Goal: Feedback & Contribution: Submit feedback/report problem

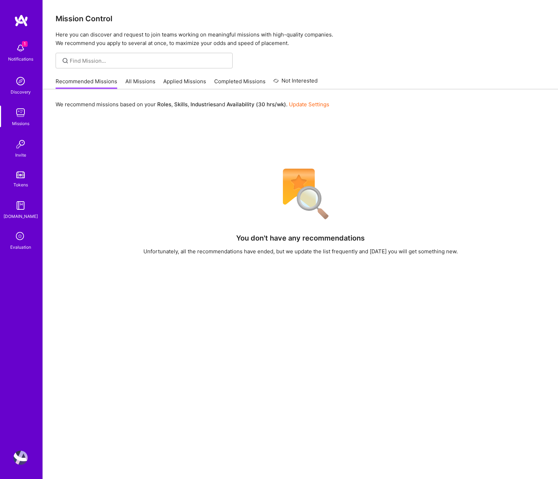
click at [20, 236] on icon at bounding box center [20, 236] width 13 height 13
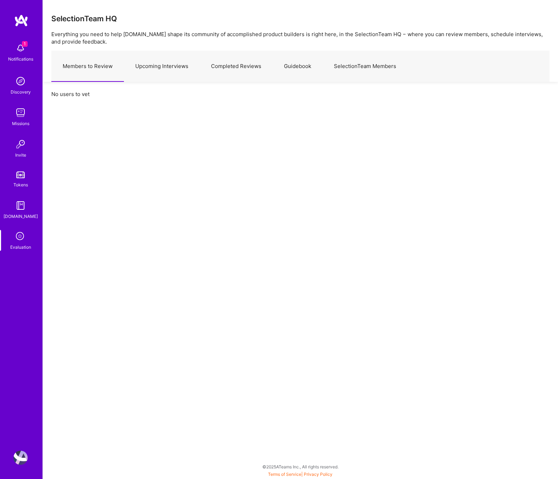
click at [160, 72] on link "Upcoming Interviews" at bounding box center [162, 66] width 76 height 31
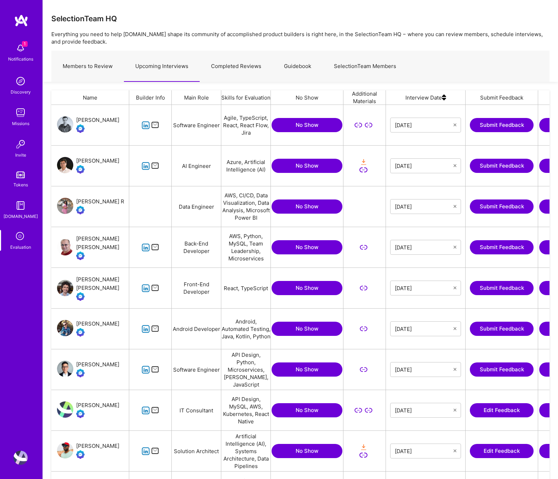
scroll to position [3, 0]
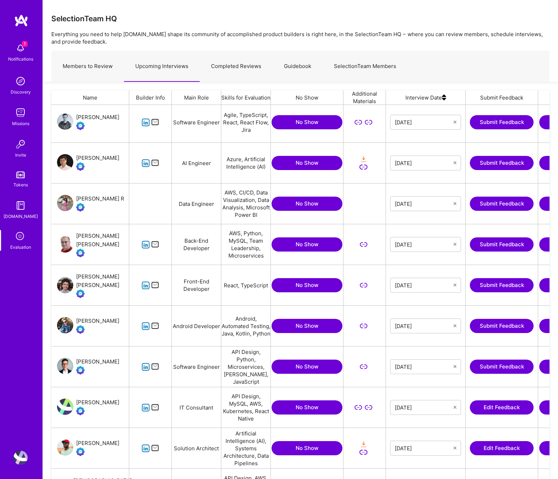
click at [143, 366] on icon "grid" at bounding box center [146, 367] width 8 height 8
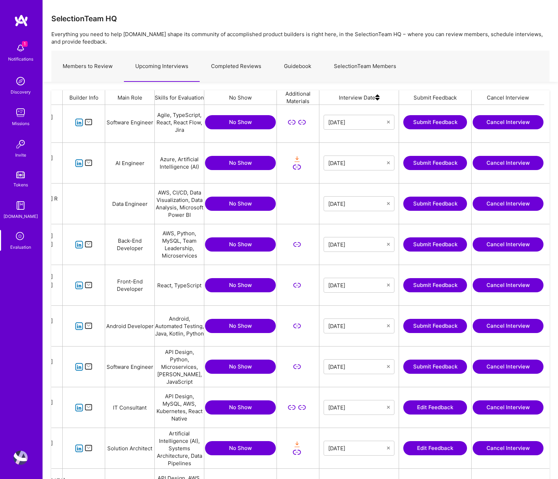
click at [443, 369] on button "Submit Feedback" at bounding box center [436, 367] width 64 height 14
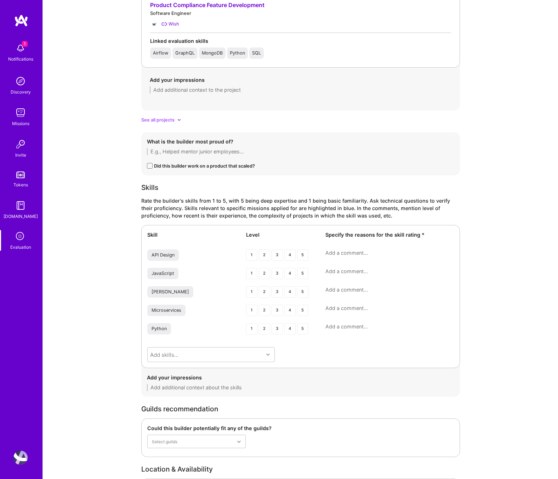
scroll to position [700, 0]
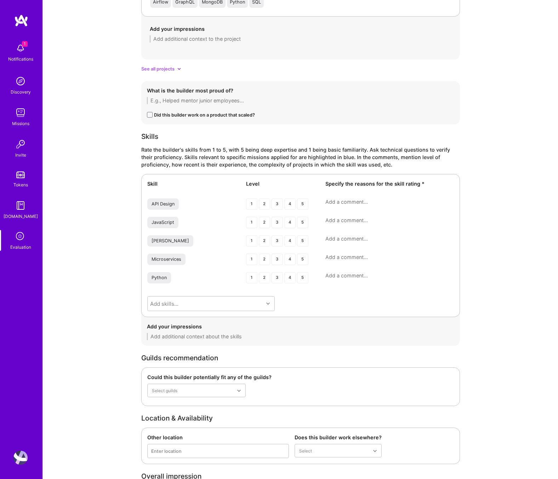
click at [167, 69] on span "See all projects" at bounding box center [157, 68] width 33 height 7
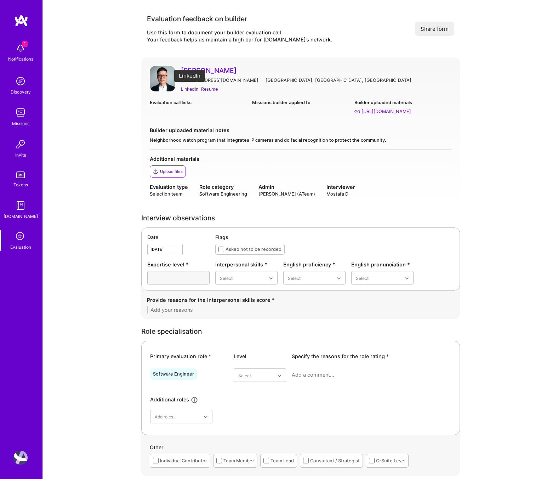
scroll to position [1, 0]
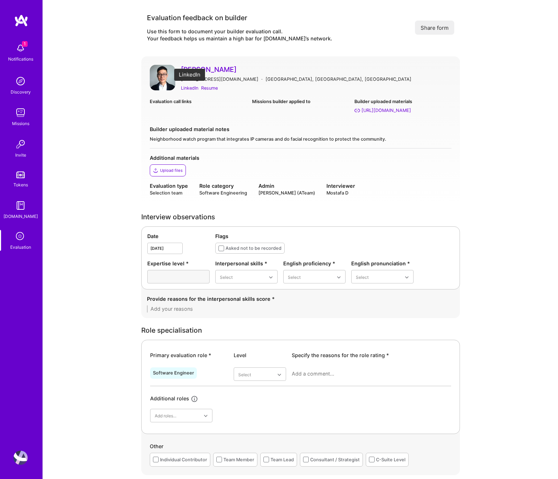
click at [186, 89] on div "LinkedIn" at bounding box center [189, 87] width 17 height 7
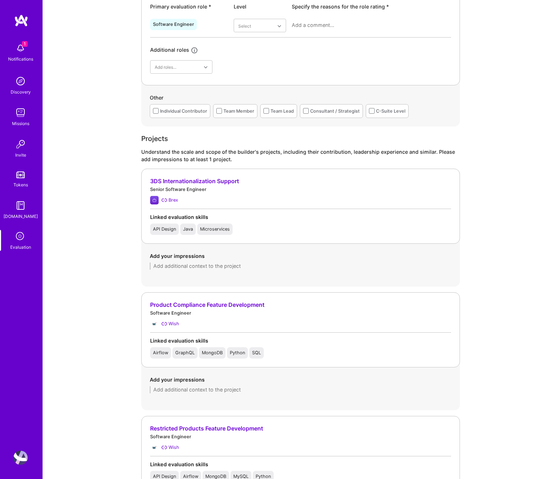
scroll to position [352, 0]
